Goal: Information Seeking & Learning: Compare options

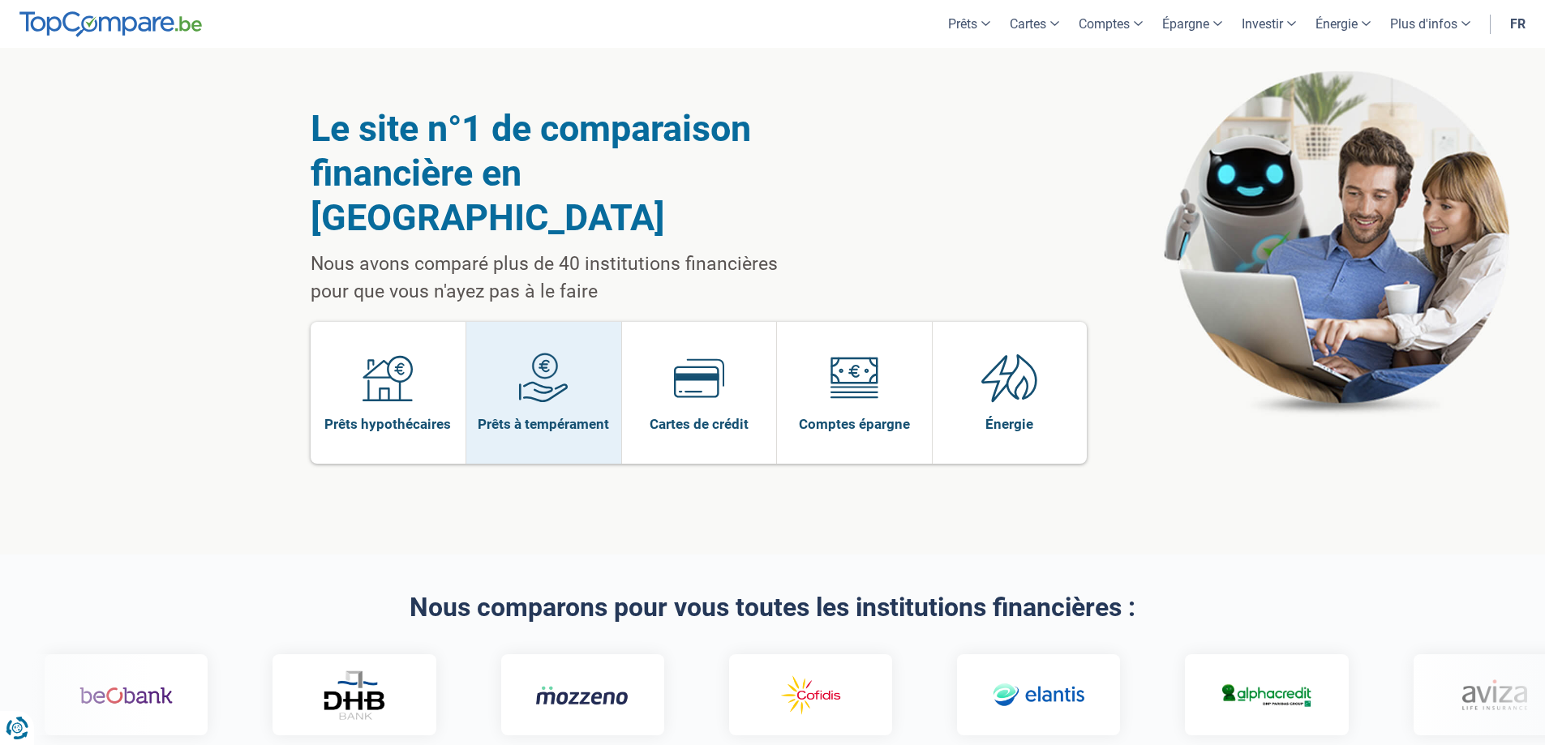
click at [562, 363] on span at bounding box center [543, 384] width 50 height 62
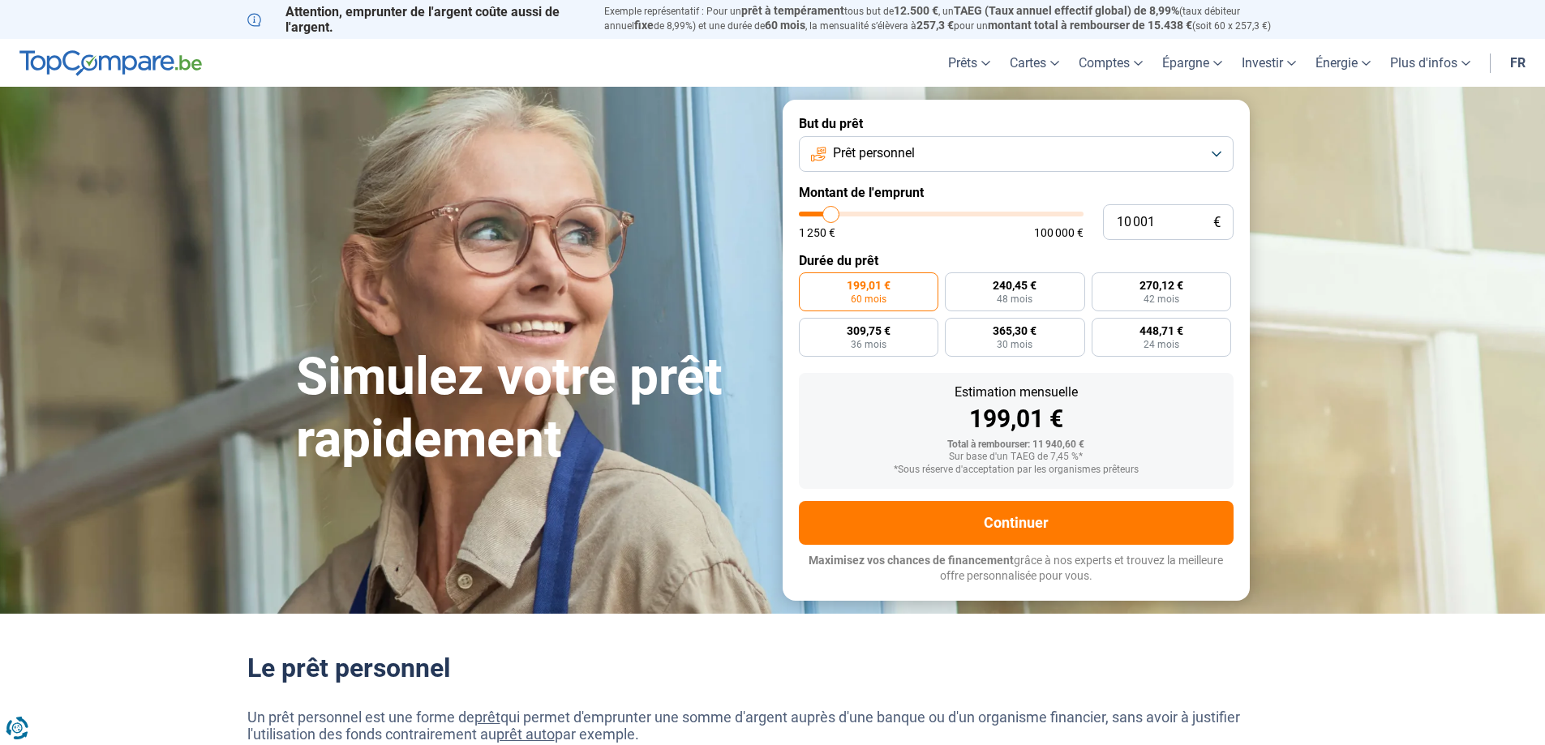
click at [942, 162] on button "Prêt personnel" at bounding box center [1016, 154] width 435 height 36
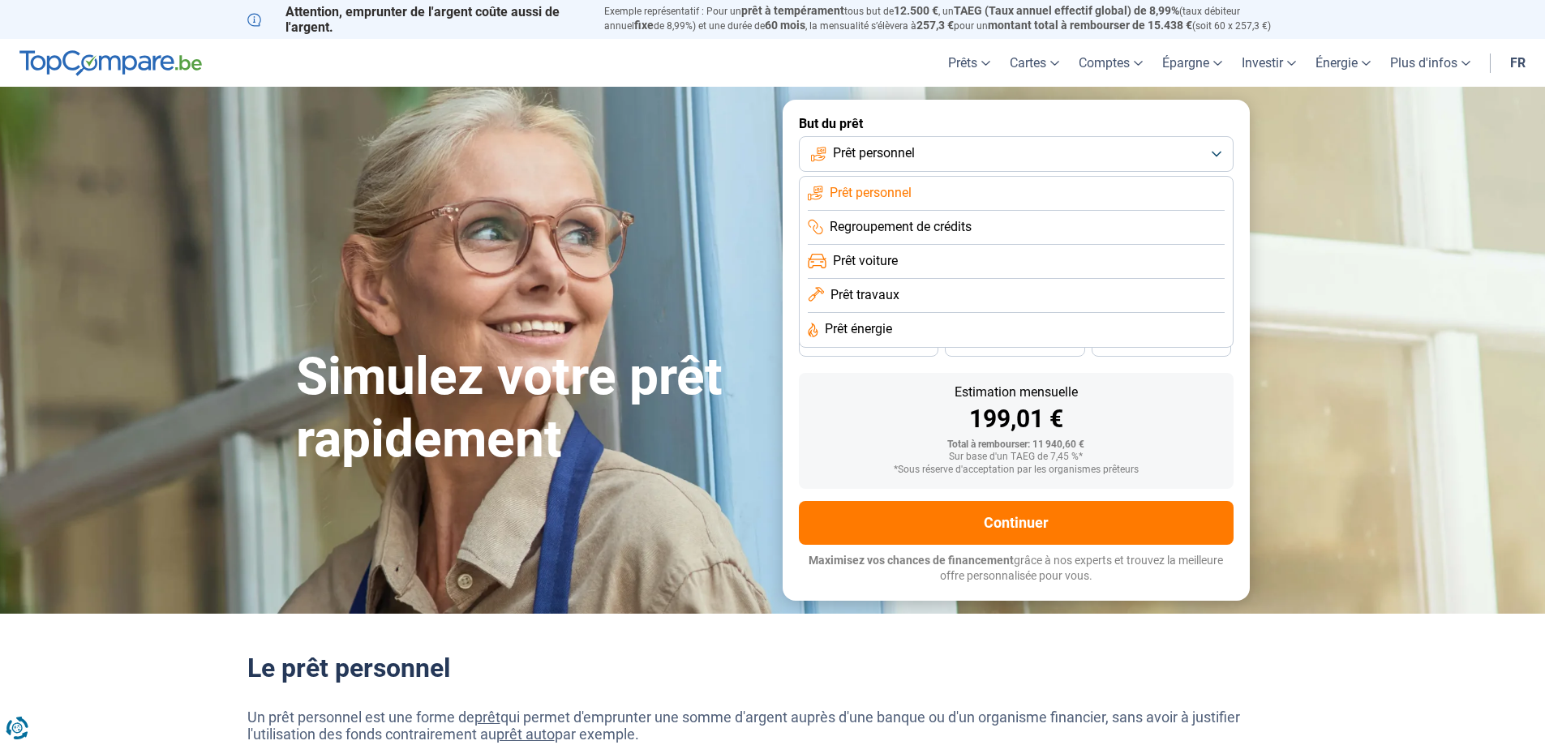
click at [871, 294] on span "Prêt travaux" at bounding box center [864, 295] width 69 height 18
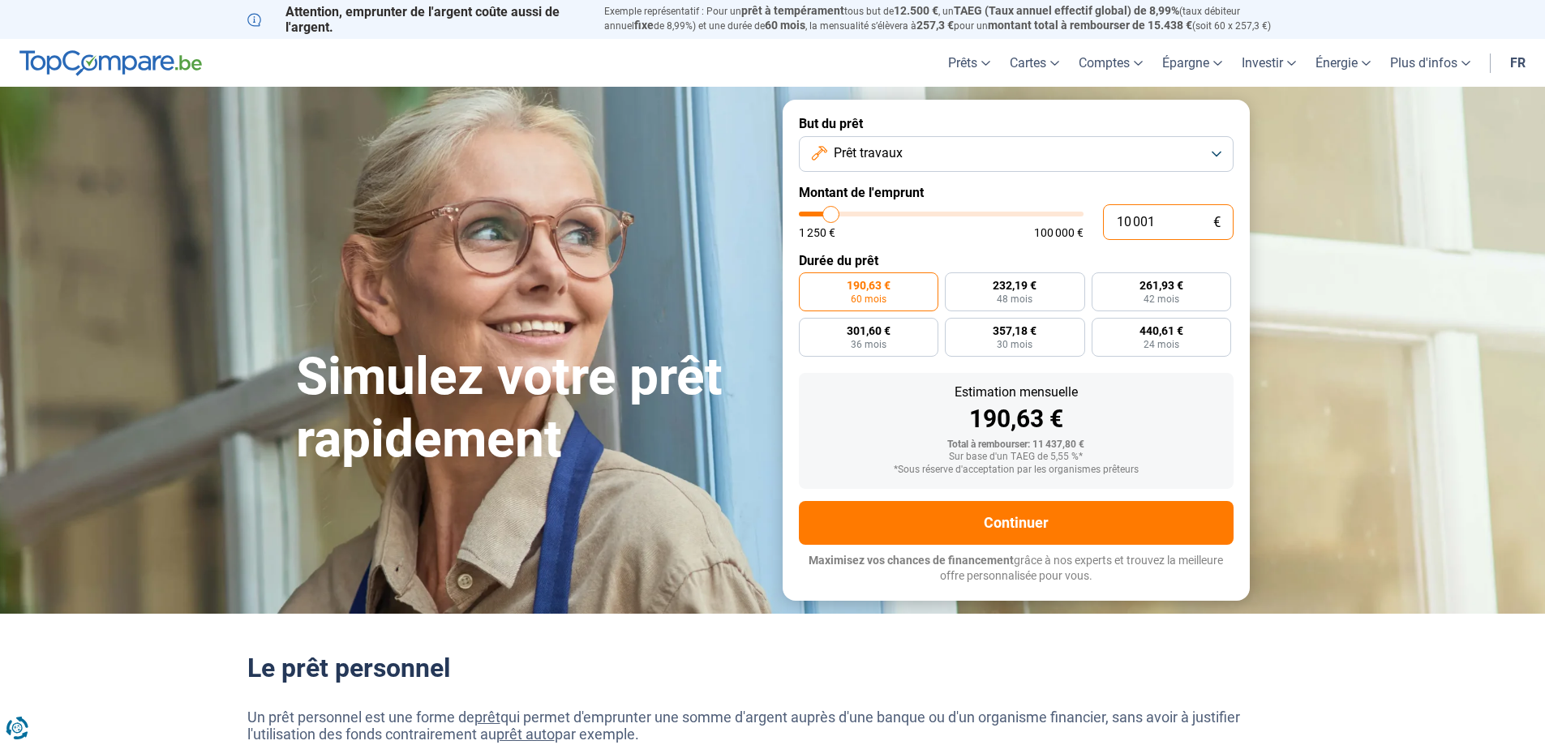
click at [1151, 217] on input "10 001" at bounding box center [1168, 222] width 131 height 36
drag, startPoint x: 1171, startPoint y: 220, endPoint x: 1088, endPoint y: 217, distance: 82.7
click at [1088, 217] on div "10 001 € 1 250 € 100 000 €" at bounding box center [1016, 222] width 435 height 36
type input "3"
type input "1250"
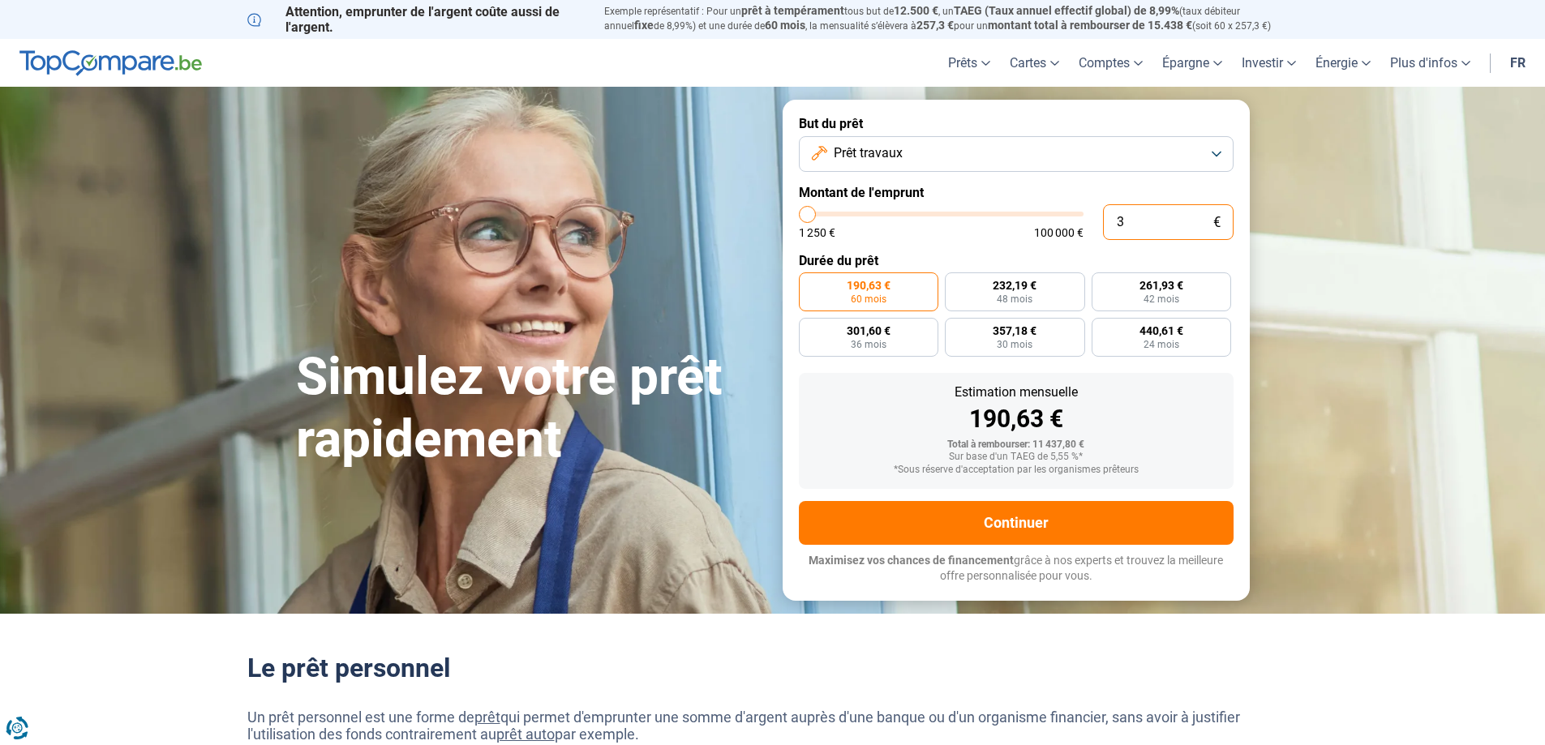
type input "35"
type input "1250"
type input "350"
type input "1250"
type input "3 500"
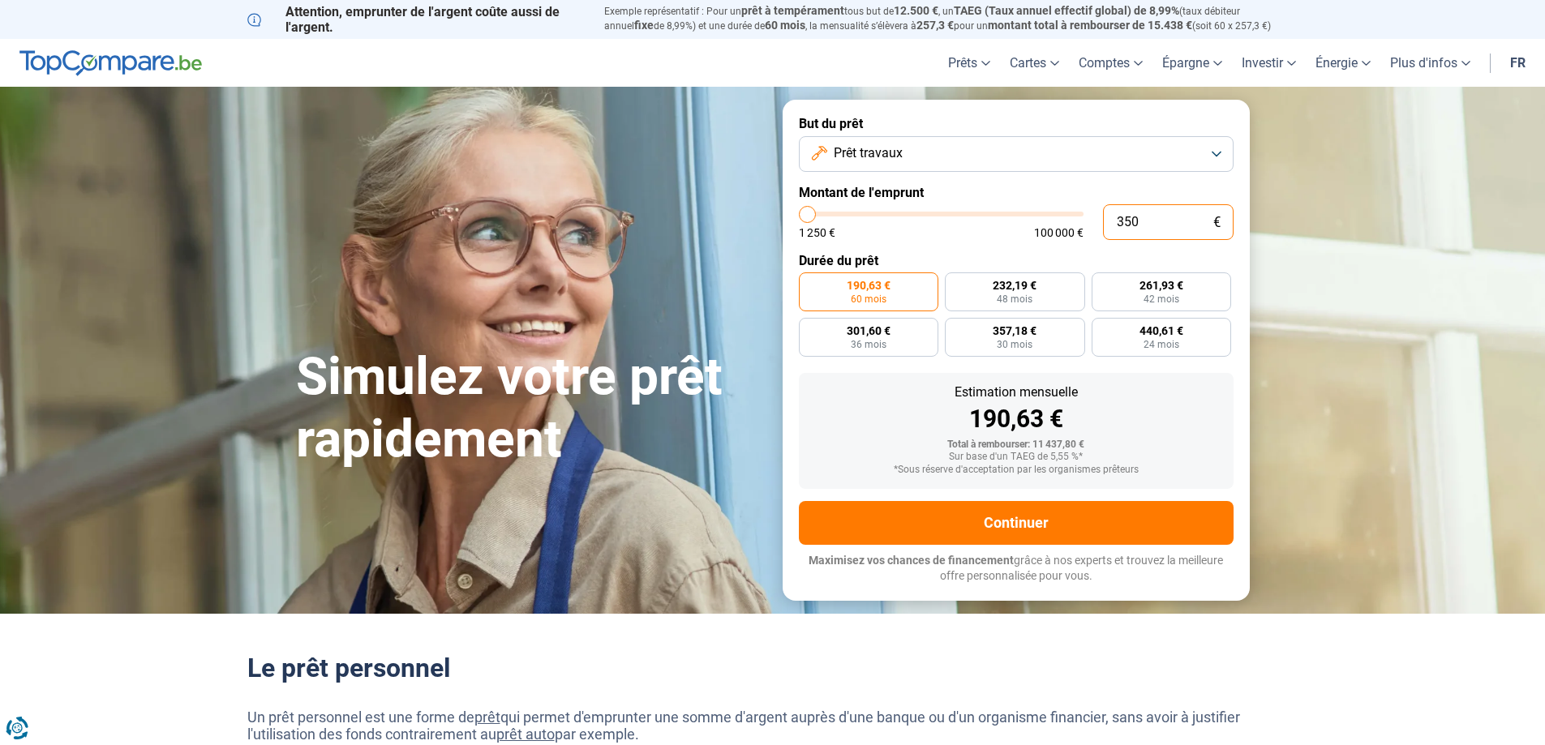
type input "3500"
type input "35 000"
type input "35000"
type input "35 000"
radio input "false"
